Goal: Task Accomplishment & Management: Complete application form

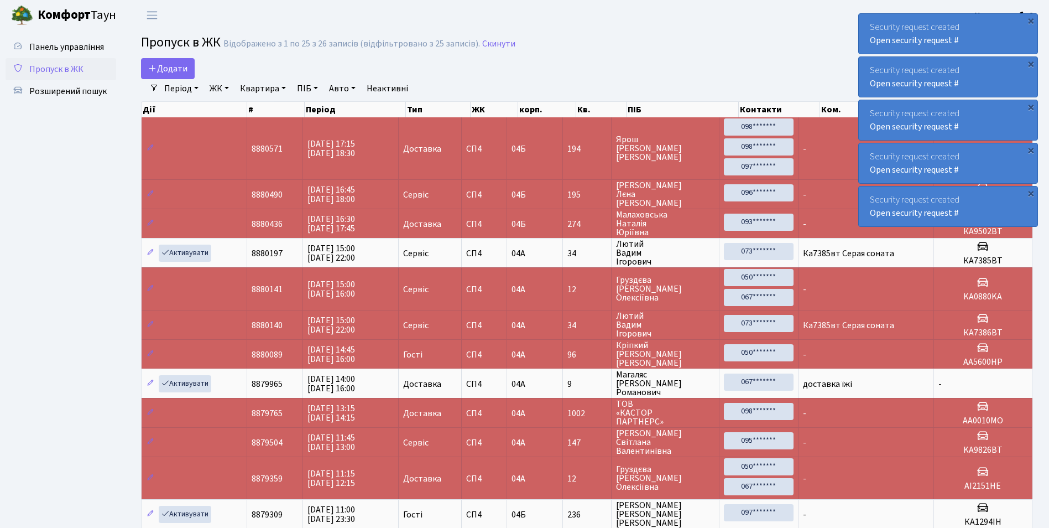
select select "25"
click at [151, 72] on icon at bounding box center [152, 68] width 9 height 9
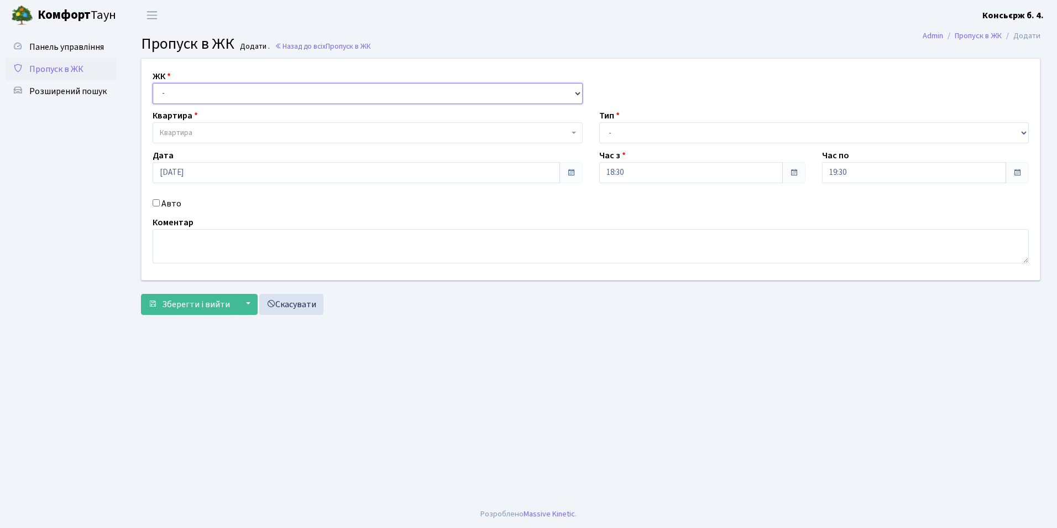
click at [172, 103] on select "- СП4, Столичне шосе, 5" at bounding box center [368, 93] width 430 height 21
select select "325"
click at [153, 83] on select "- СП4, Столичне шосе, 5" at bounding box center [368, 93] width 430 height 21
select select
click at [169, 129] on span "Квартира" at bounding box center [176, 132] width 33 height 11
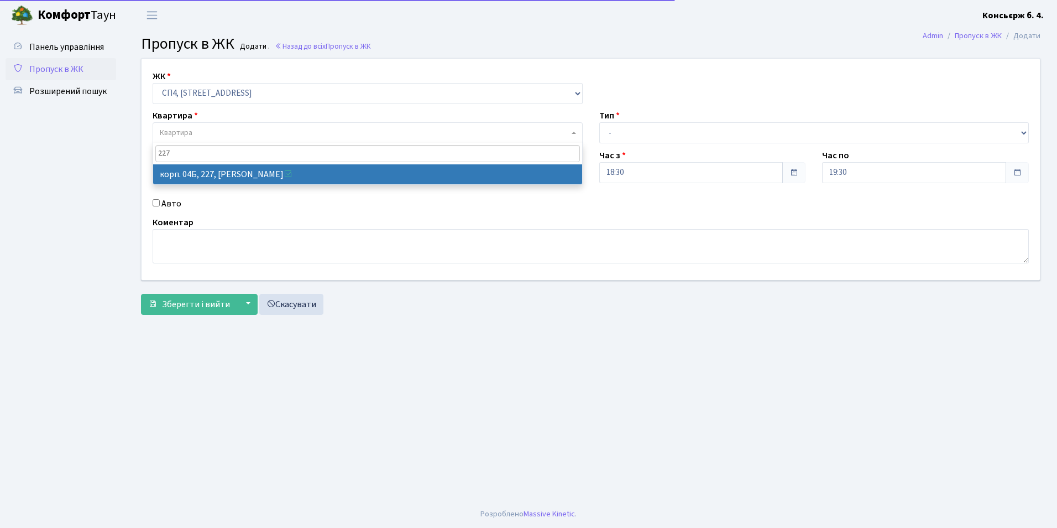
type input "227"
select select "21255"
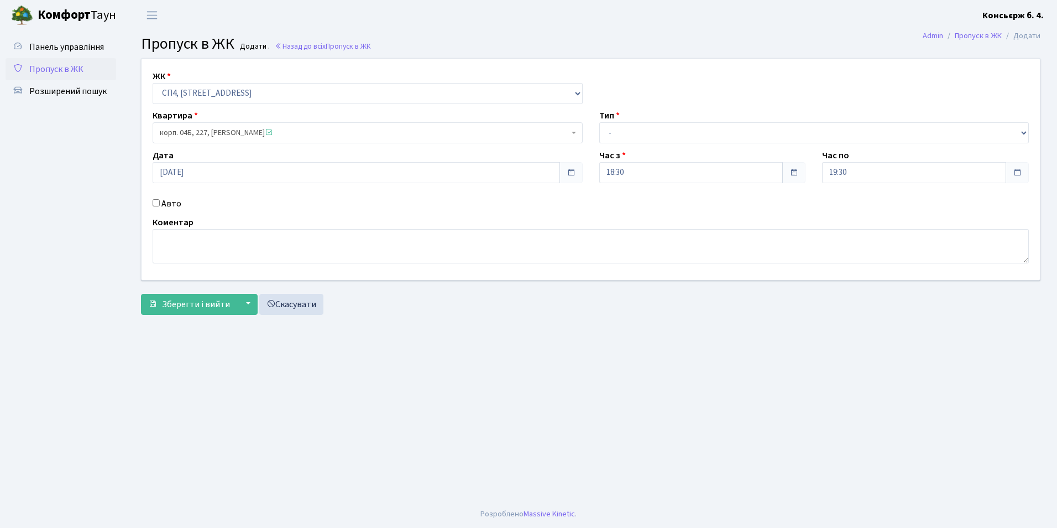
click at [159, 207] on div "Авто" at bounding box center [367, 203] width 447 height 13
click at [648, 126] on select "- Доставка Таксі Гості Сервіс" at bounding box center [814, 132] width 430 height 21
select select "2"
click at [599, 122] on select "- Доставка Таксі Гості Сервіс" at bounding box center [814, 132] width 430 height 21
click at [612, 215] on div "ЖК - СП4, Столичне шосе, 5 Квартира корп. 04Б, 227, Дрожак Юлія Михайлівна <spa…" at bounding box center [590, 169] width 915 height 221
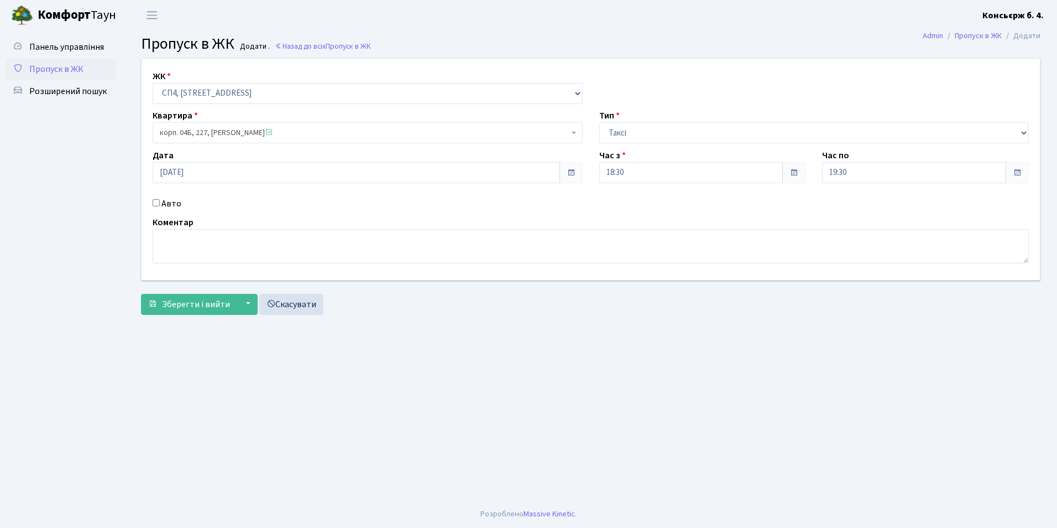
click at [155, 203] on input "Авто" at bounding box center [156, 202] width 7 height 7
checkbox input "true"
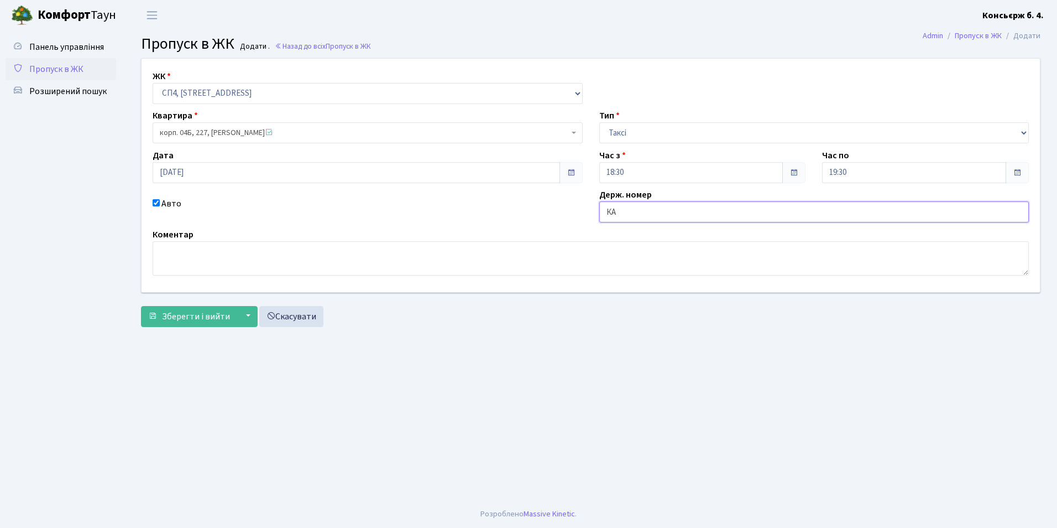
type input "К"
type input "КА4806КР"
click at [173, 325] on button "Зберегти і вийти" at bounding box center [189, 316] width 96 height 21
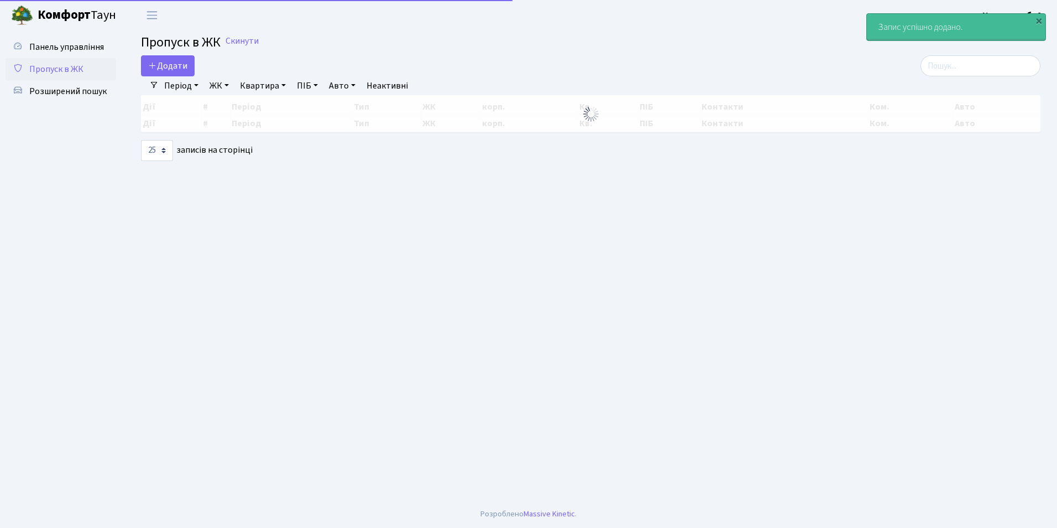
select select "25"
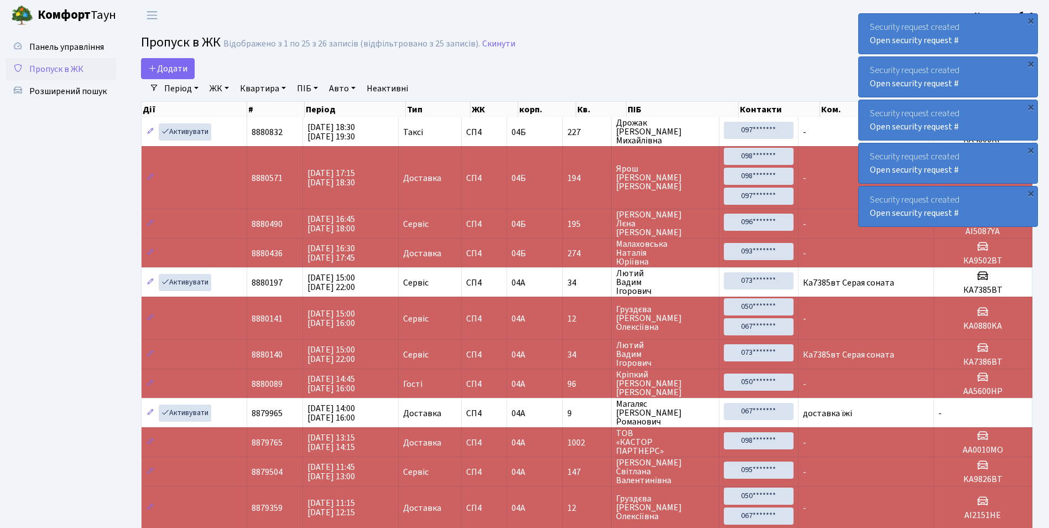
click at [108, 257] on ul "Панель управління Пропуск в ЖК Розширений пошук" at bounding box center [61, 536] width 111 height 1001
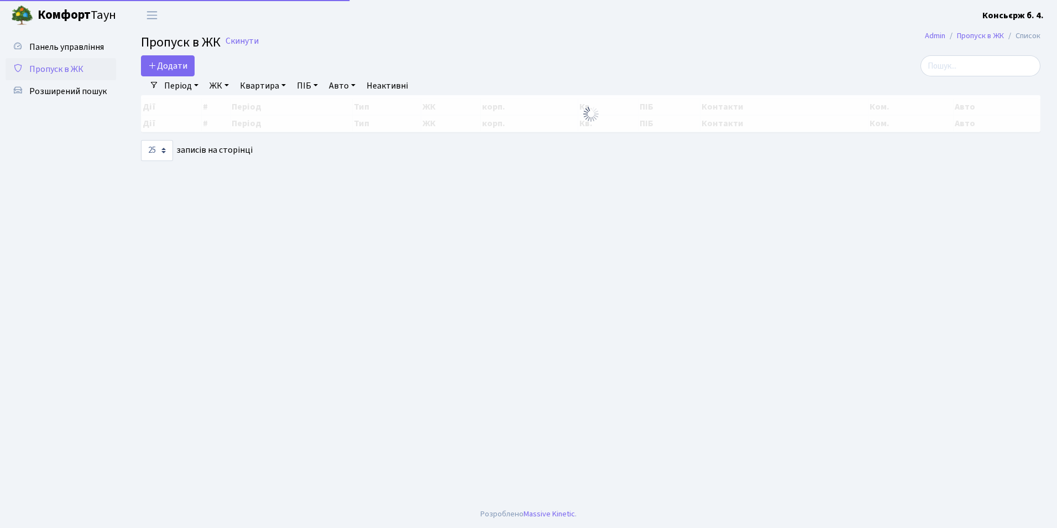
select select "25"
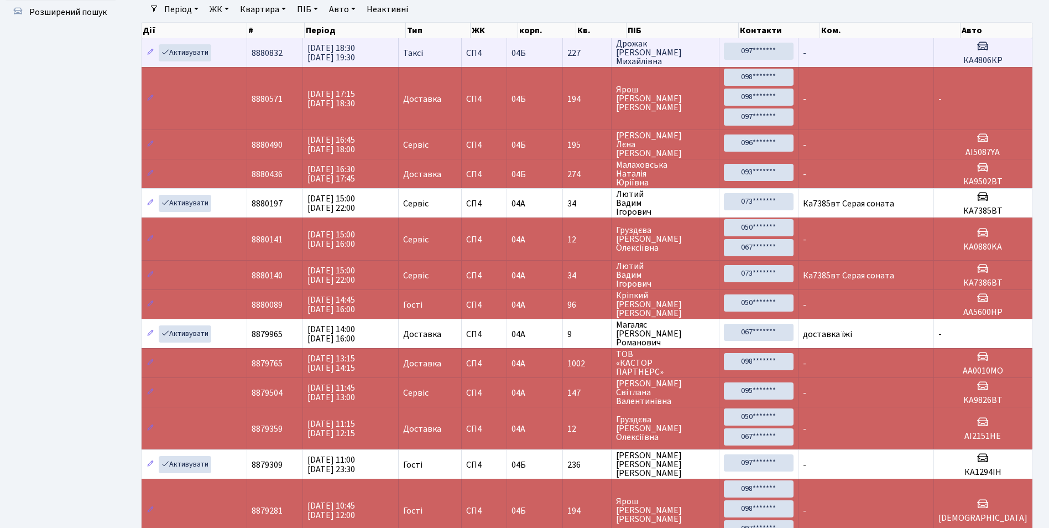
scroll to position [221, 0]
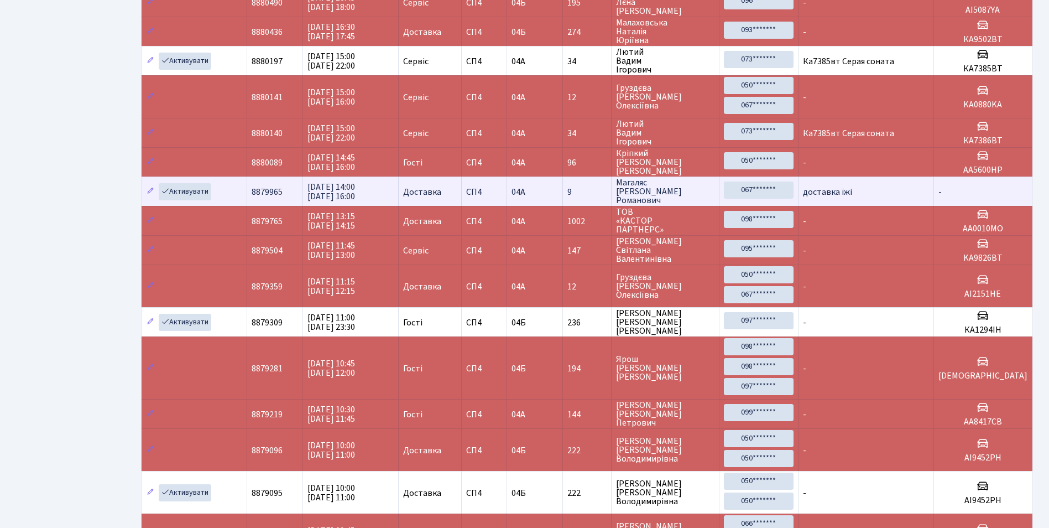
click at [329, 199] on span "13.08.2025 14:00 13.08.2025 16:00" at bounding box center [331, 192] width 48 height 22
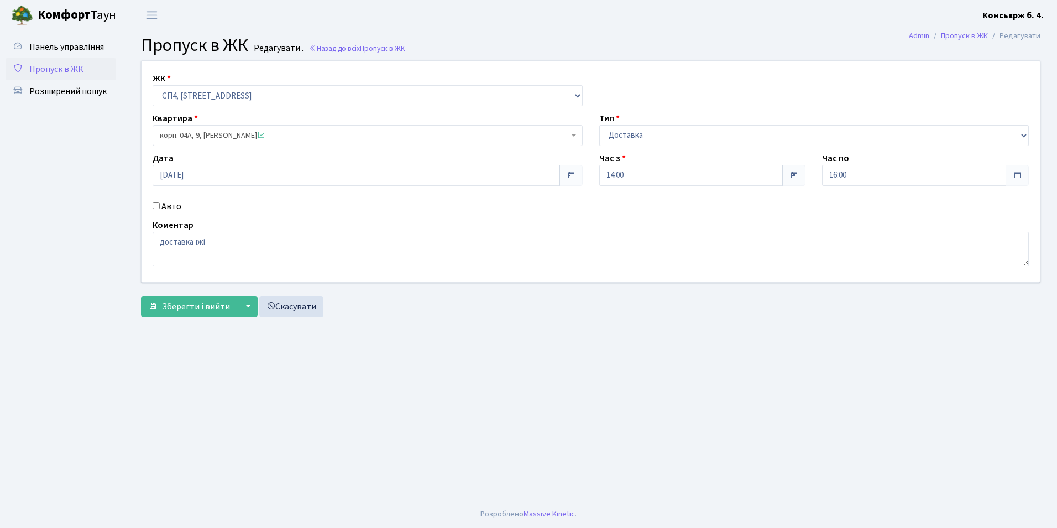
click at [65, 73] on span "Пропуск в ЖК" at bounding box center [56, 69] width 54 height 12
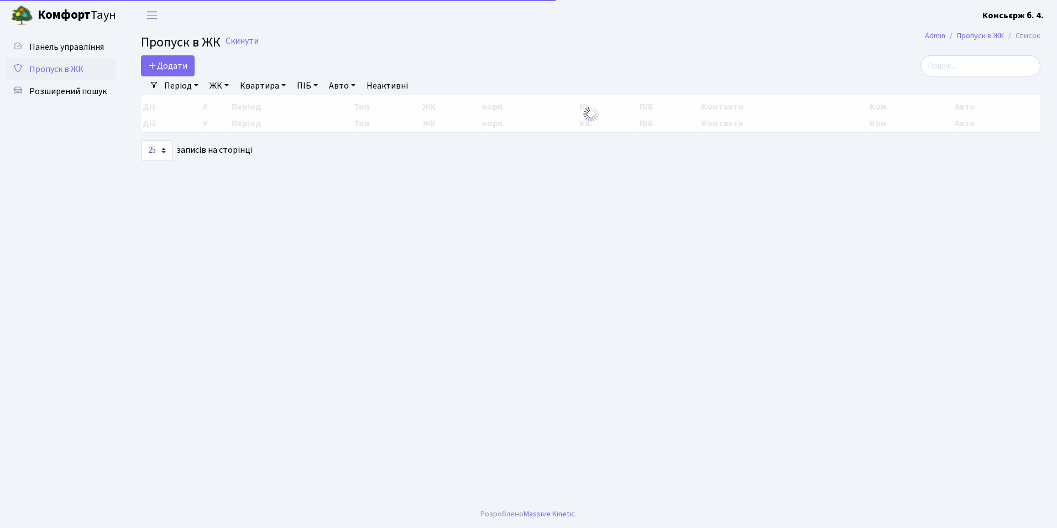
select select "25"
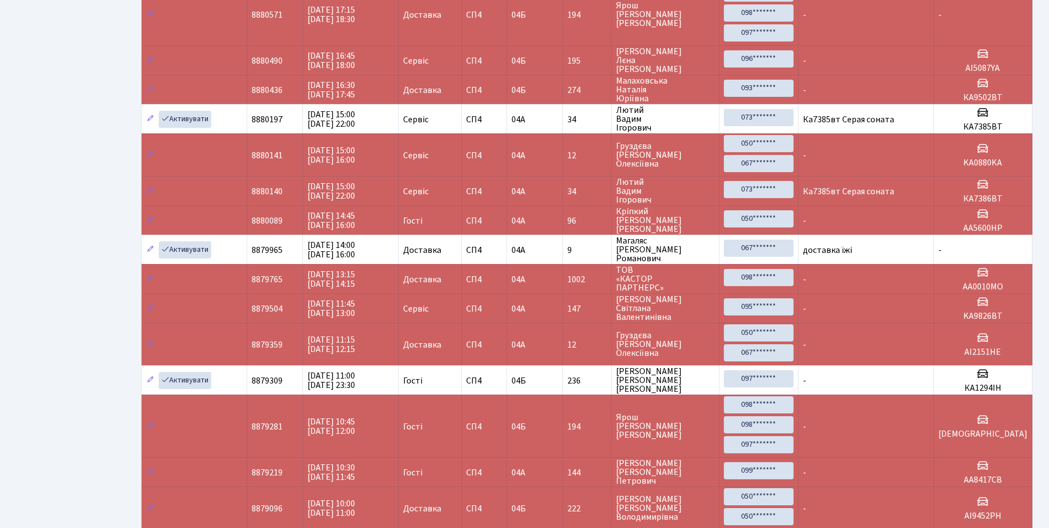
scroll to position [543, 0]
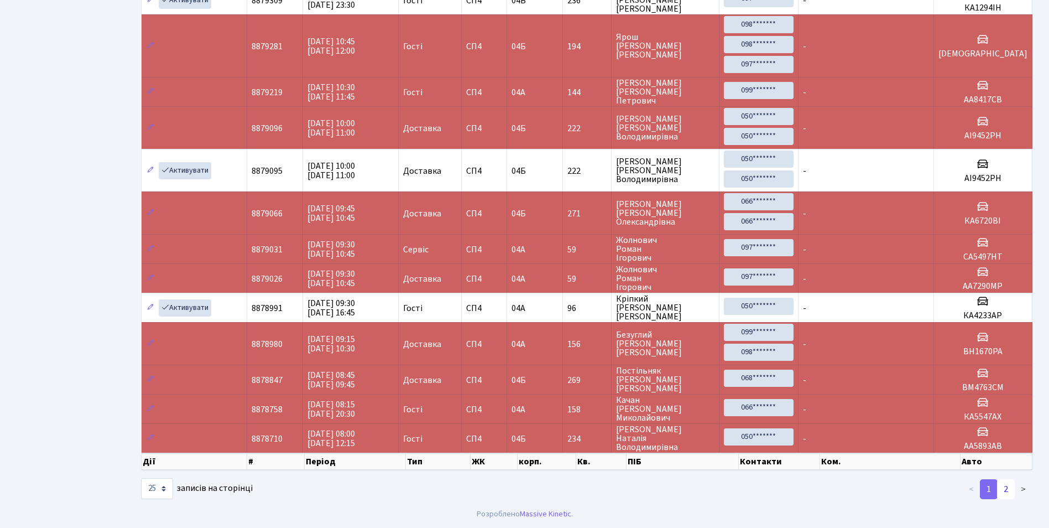
click at [1012, 493] on link "2" at bounding box center [1006, 489] width 18 height 20
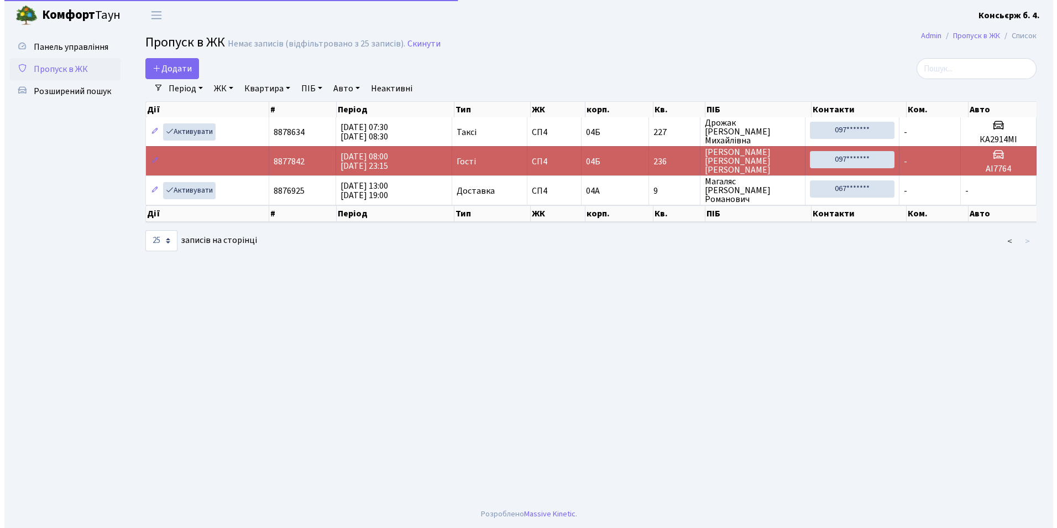
scroll to position [0, 0]
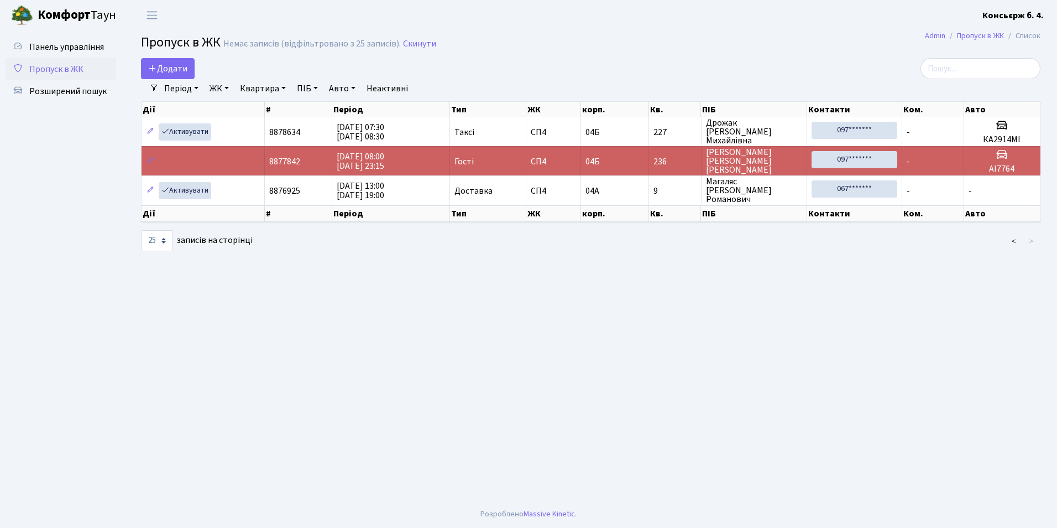
click at [30, 69] on span "Пропуск в ЖК" at bounding box center [56, 69] width 54 height 12
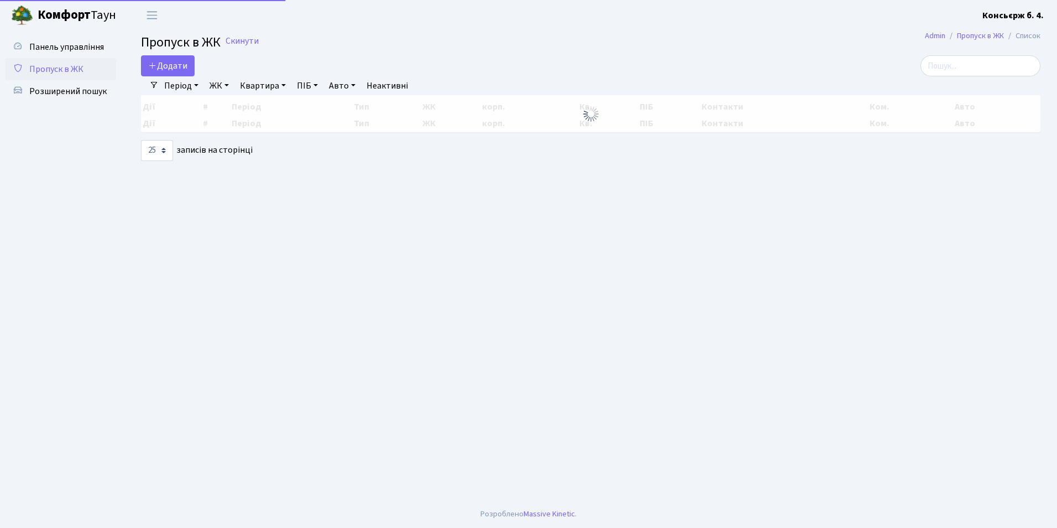
select select "25"
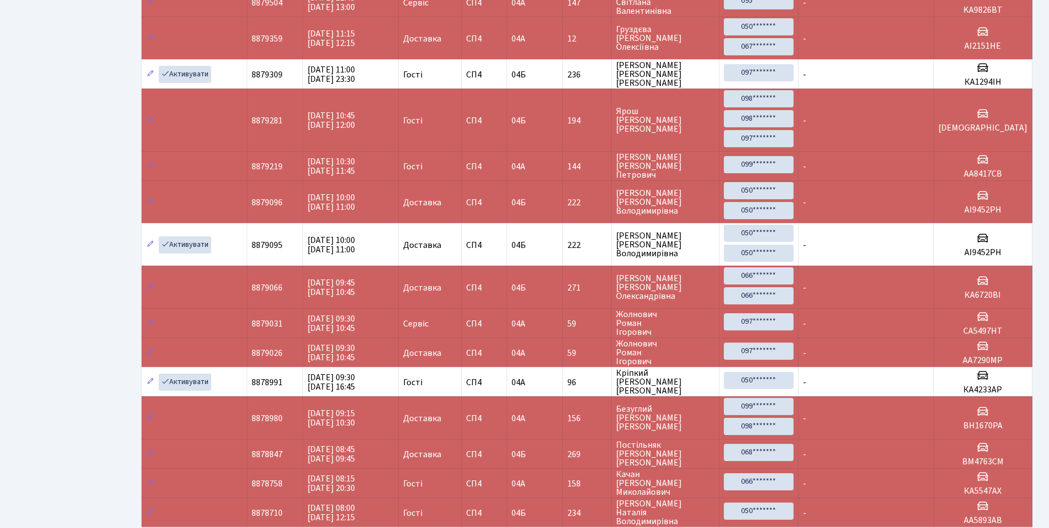
scroll to position [543, 0]
